Goal: Transaction & Acquisition: Purchase product/service

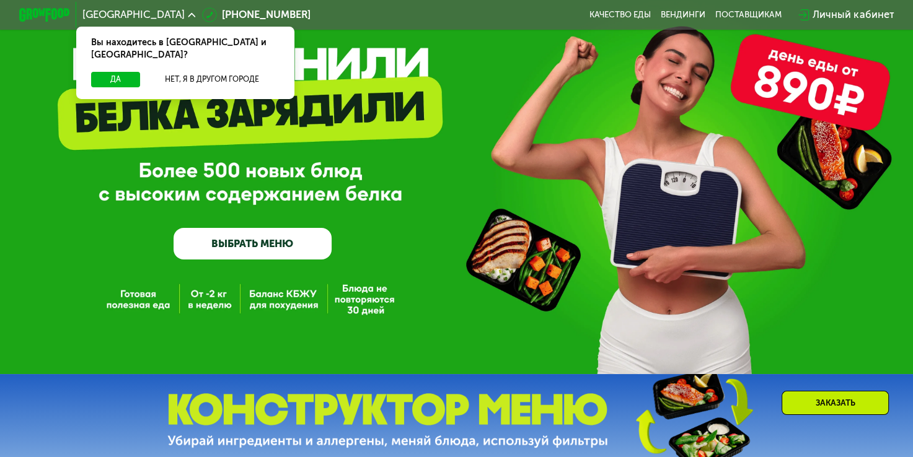
scroll to position [124, 0]
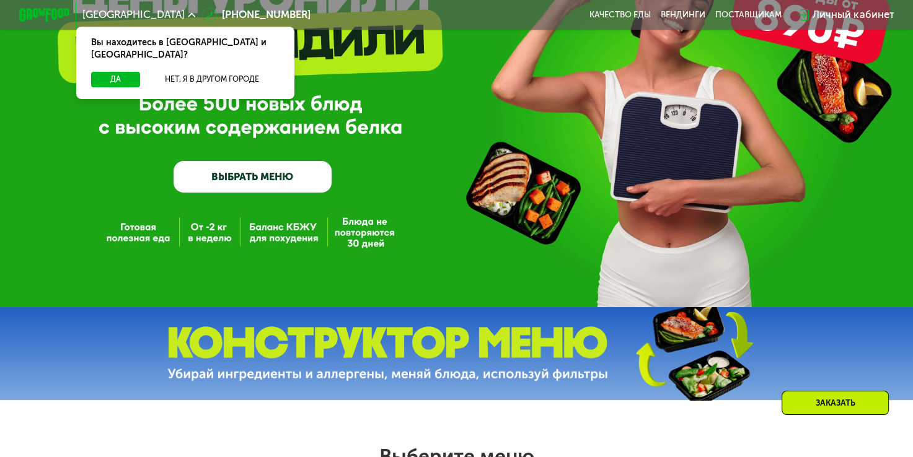
click at [266, 178] on link "ВЫБРАТЬ МЕНЮ" at bounding box center [252, 177] width 158 height 32
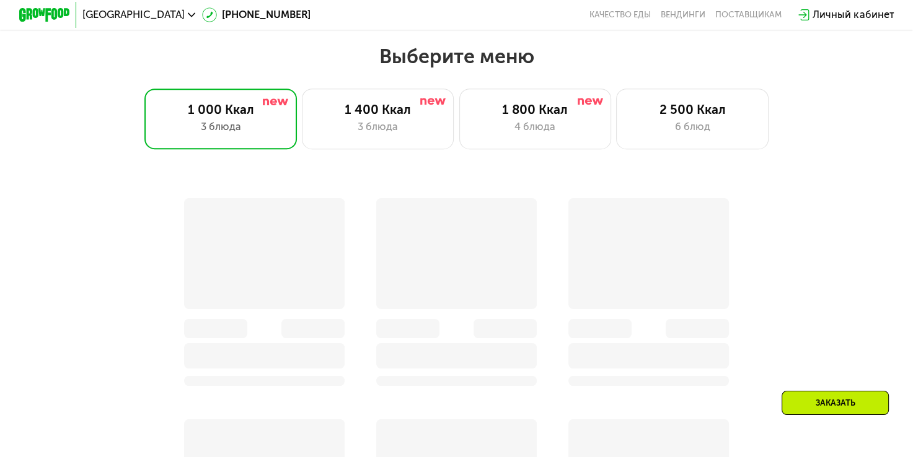
scroll to position [543, 0]
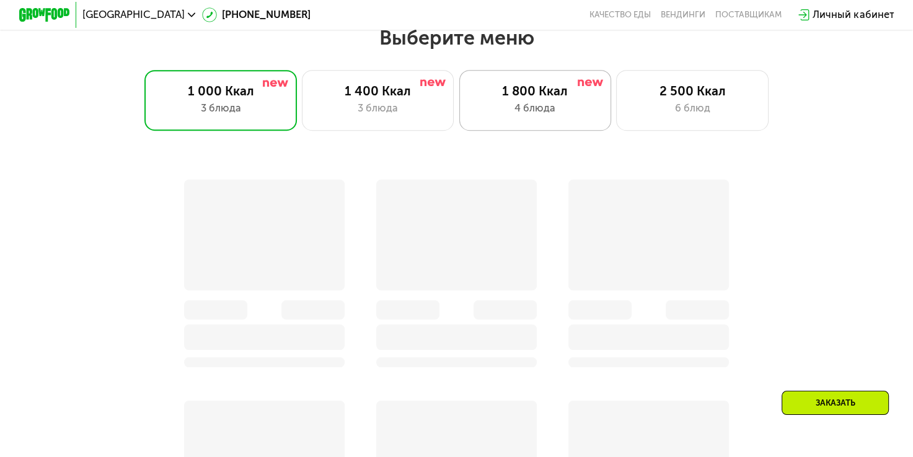
click at [557, 99] on div "1 800 Ккал" at bounding box center [535, 91] width 126 height 15
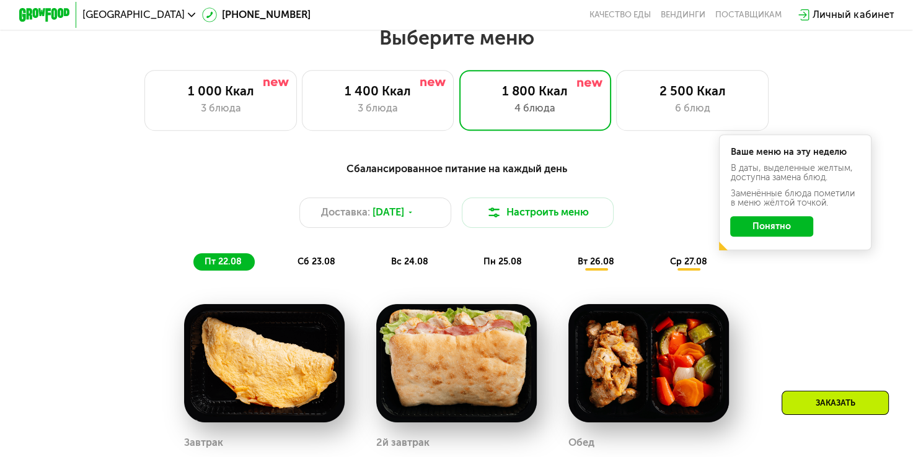
click at [326, 267] on span "сб 23.08" at bounding box center [316, 262] width 38 height 11
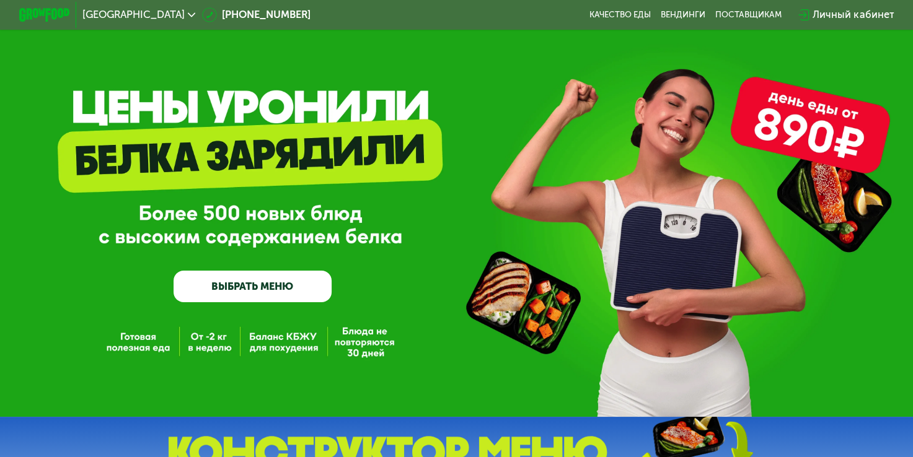
scroll to position [0, 0]
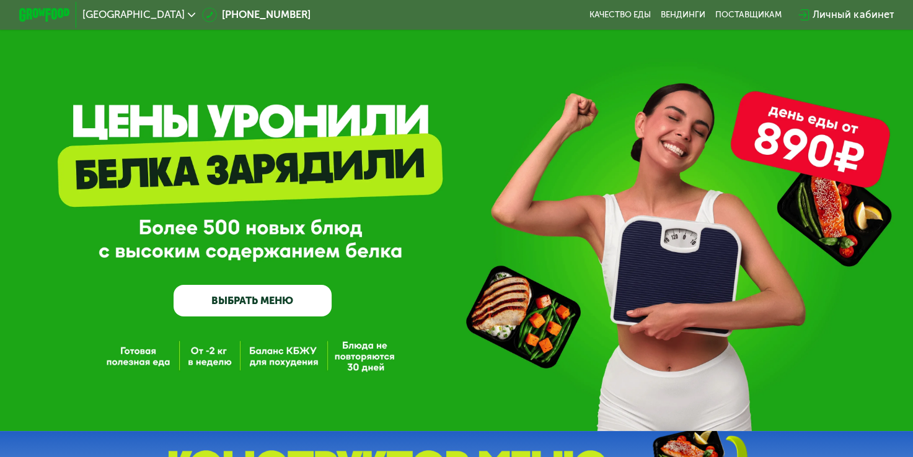
click at [577, 58] on div "GrowFood — доставка правильного питания ВЫБРАТЬ МЕНЮ" at bounding box center [456, 215] width 913 height 431
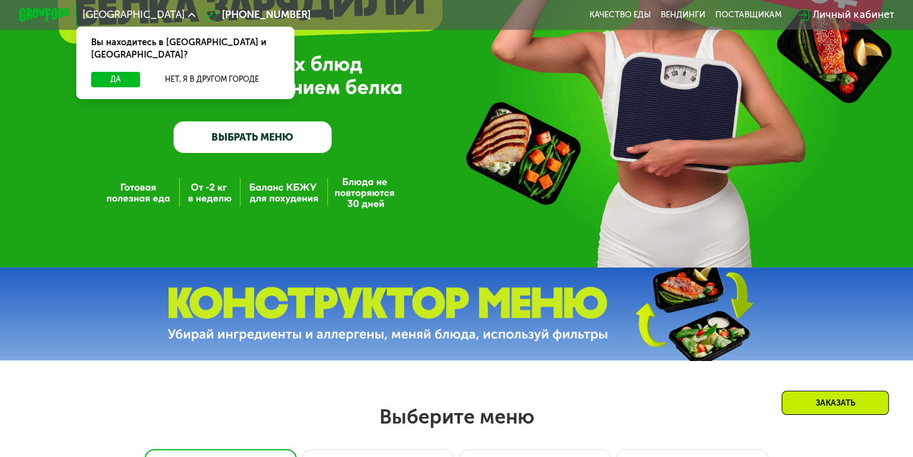
scroll to position [248, 0]
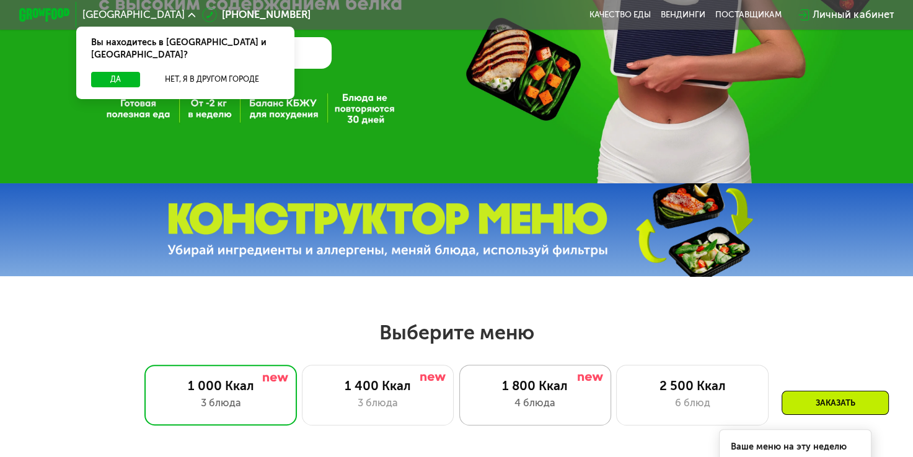
click at [535, 394] on div "1 800 Ккал" at bounding box center [535, 386] width 126 height 15
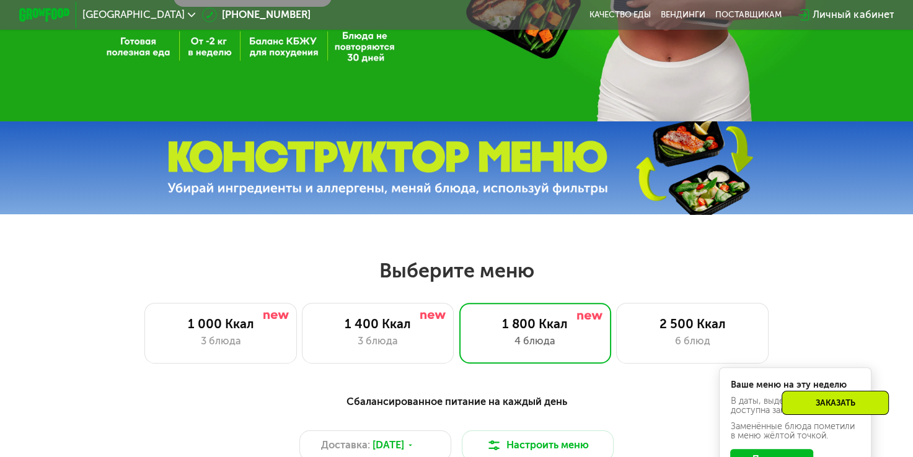
scroll to position [0, 0]
